Goal: Information Seeking & Learning: Learn about a topic

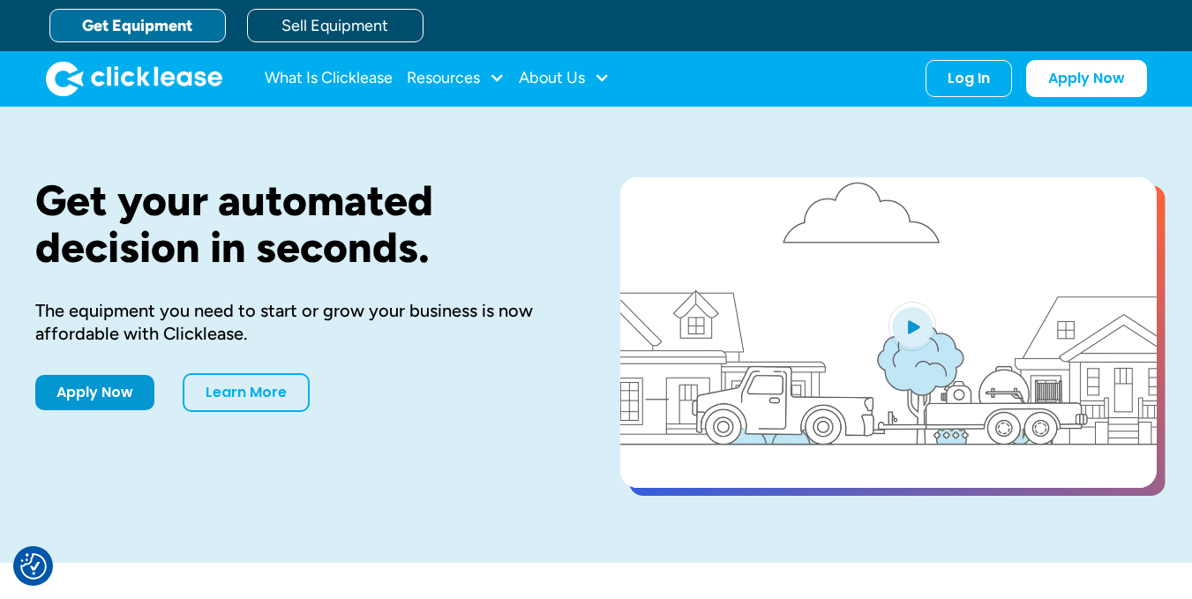
click at [625, 396] on video "open lightbox" at bounding box center [888, 332] width 536 height 310
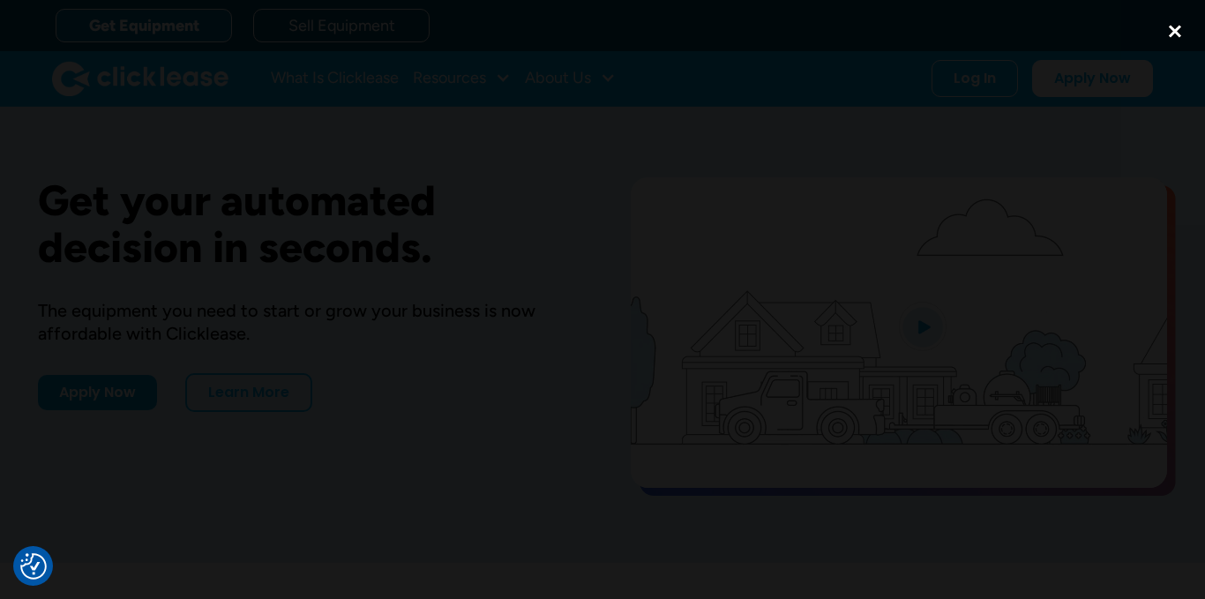
click at [1179, 29] on div "close lightbox" at bounding box center [1175, 31] width 60 height 39
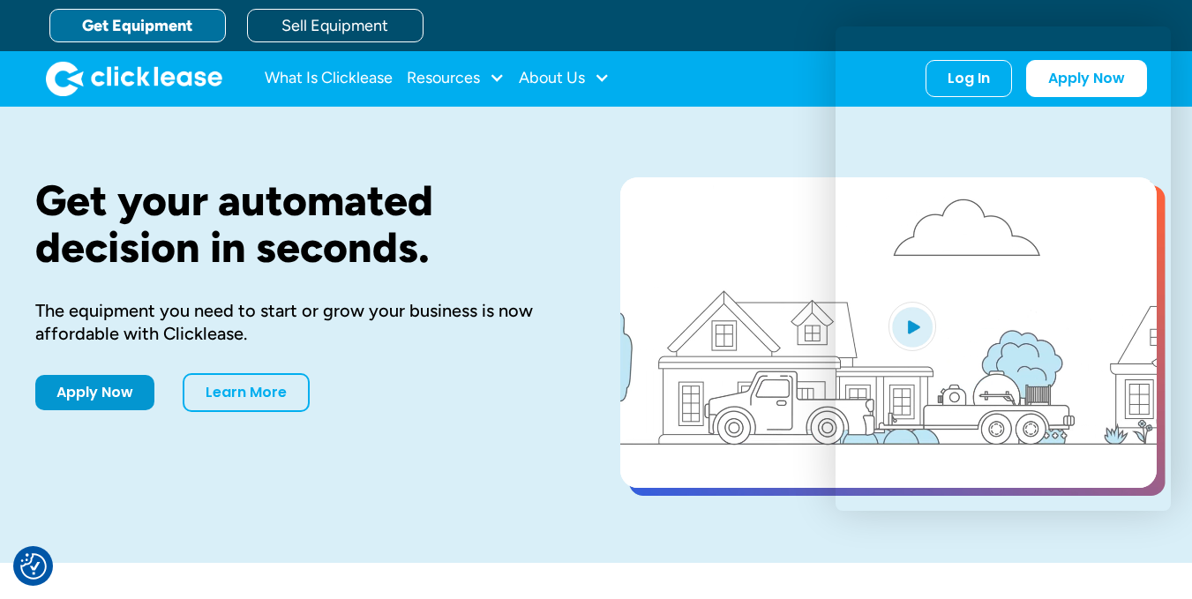
click at [692, 21] on div "Get Equipment Sell Equipment" at bounding box center [613, 25] width 1129 height 51
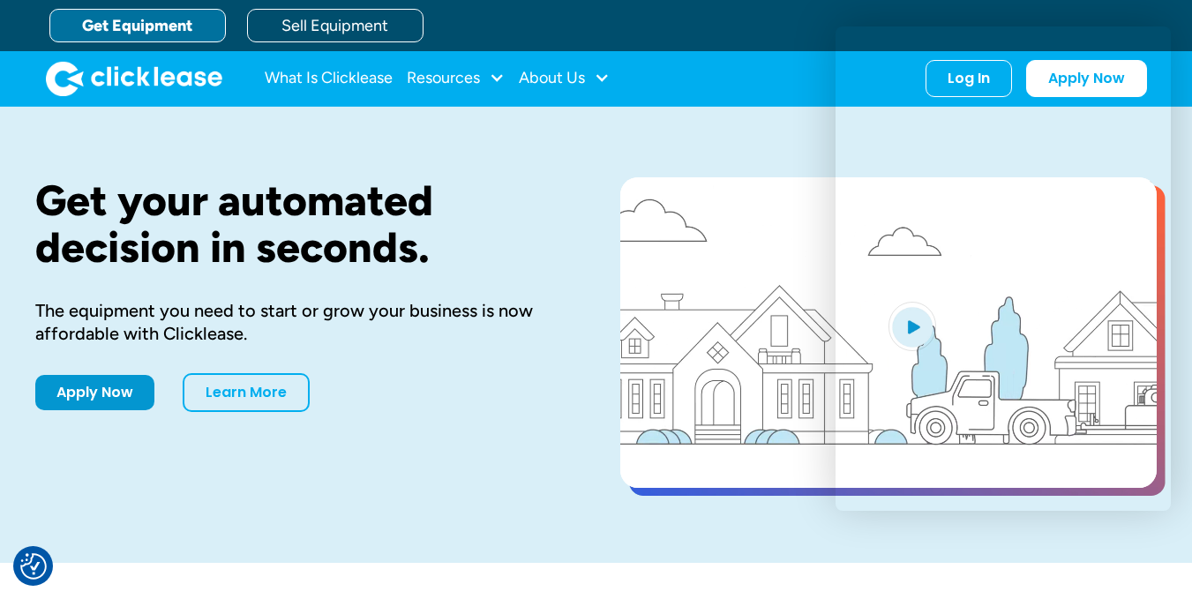
click at [588, 27] on div "Get Equipment Sell Equipment" at bounding box center [613, 25] width 1129 height 51
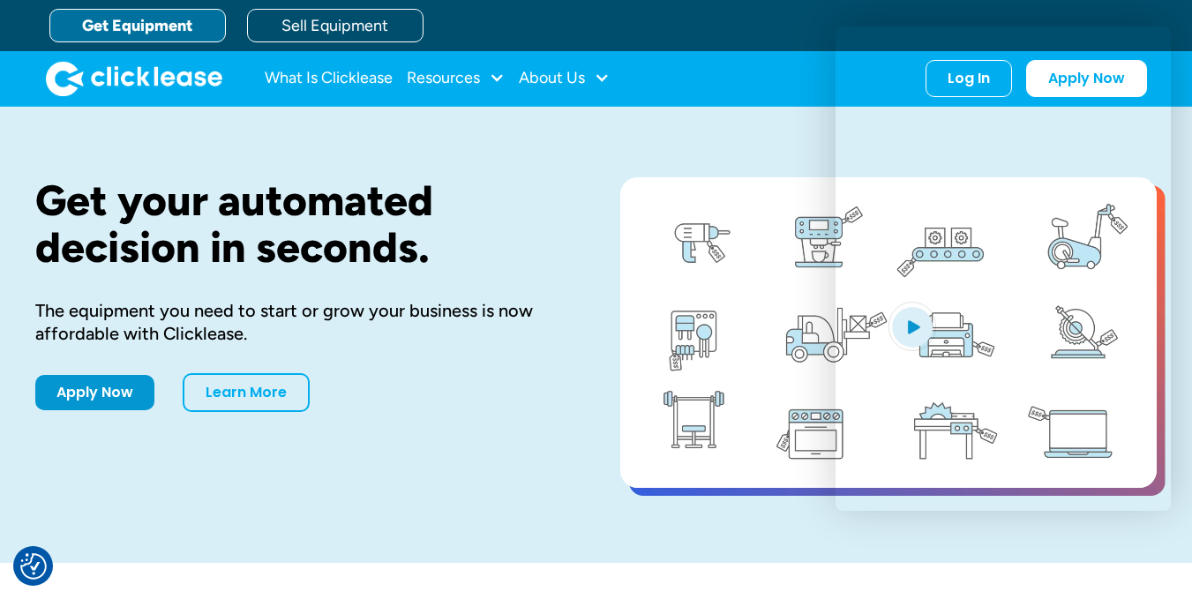
drag, startPoint x: 835, startPoint y: 274, endPoint x: 563, endPoint y: 323, distance: 276.8
click at [563, 323] on div "The equipment you need to start or grow your business is now affordable with Cl…" at bounding box center [299, 322] width 528 height 46
